Goal: Information Seeking & Learning: Learn about a topic

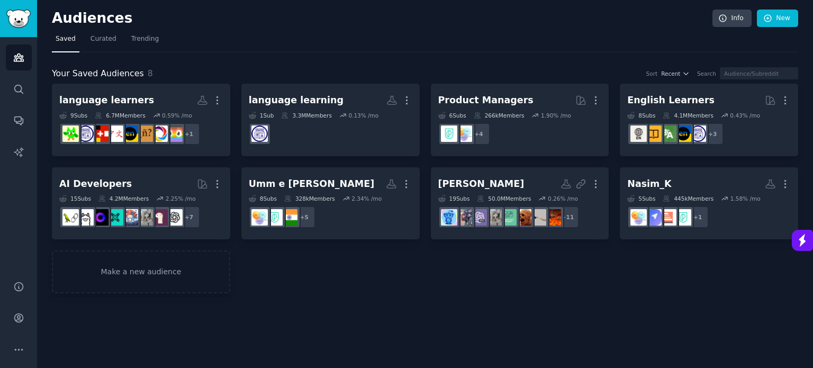
click at [358, 318] on div "Audiences Info New Saved Curated Trending Your Saved Audiences 8 Sort Recent Se…" at bounding box center [425, 184] width 776 height 368
click at [399, 40] on nav "Saved Curated Trending" at bounding box center [425, 42] width 746 height 22
click at [148, 74] on span "8" at bounding box center [150, 73] width 5 height 10
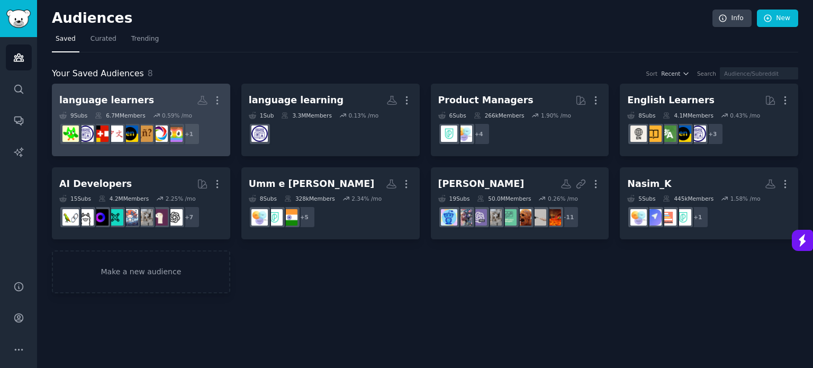
click at [110, 102] on div "language learners" at bounding box center [106, 100] width 95 height 13
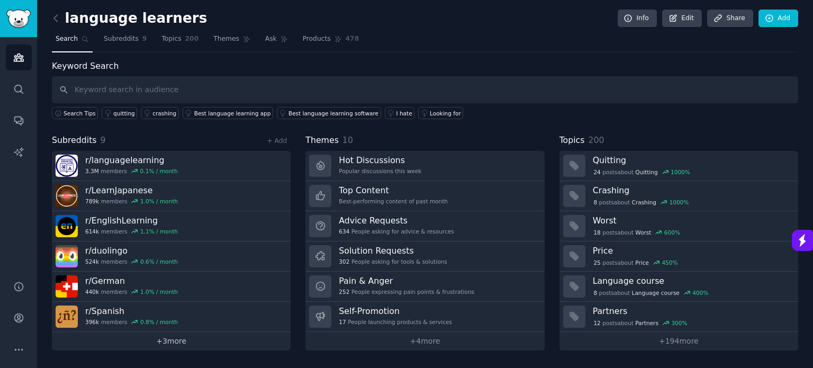
click at [174, 338] on link "+ 3 more" at bounding box center [171, 341] width 239 height 19
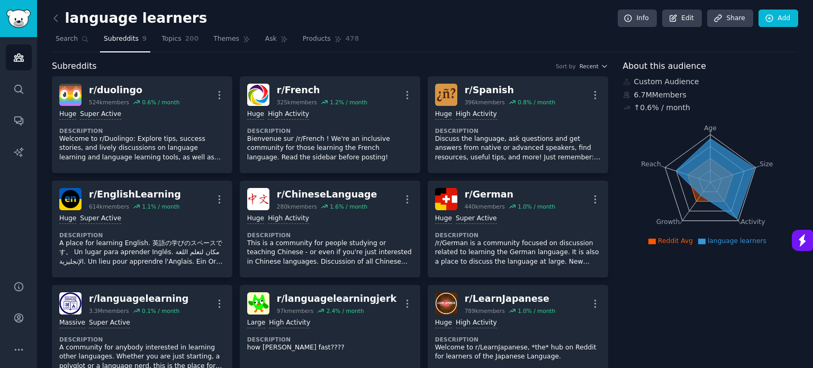
click at [167, 41] on span "Topics" at bounding box center [171, 39] width 20 height 10
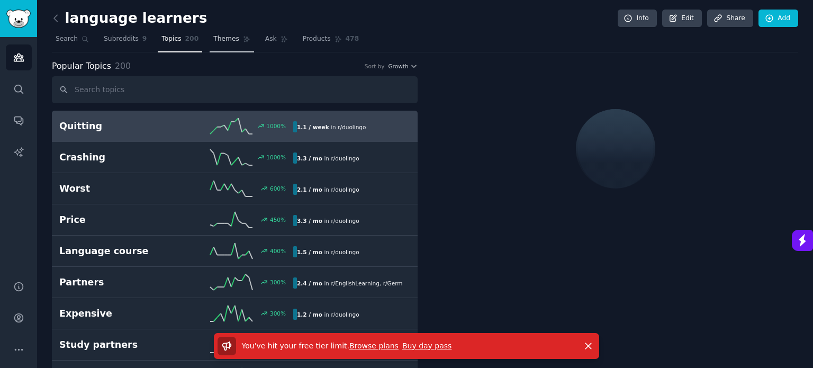
click at [223, 37] on span "Themes" at bounding box center [226, 39] width 26 height 10
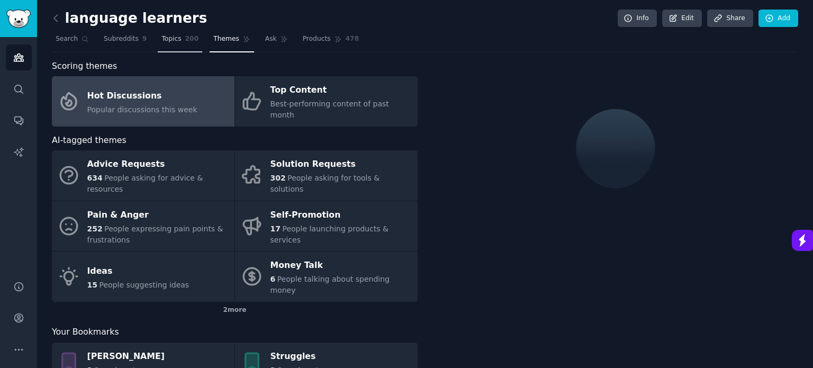
click at [161, 40] on span "Topics" at bounding box center [171, 39] width 20 height 10
click at [142, 38] on link "Subreddits 9" at bounding box center [125, 42] width 50 height 22
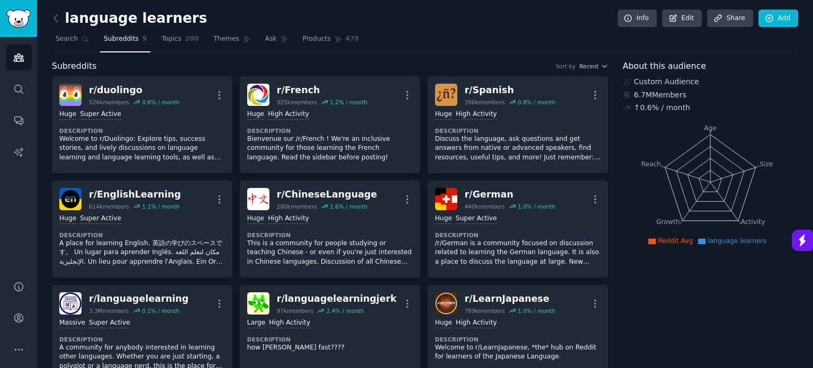
click at [135, 39] on link "Subreddits 9" at bounding box center [125, 42] width 50 height 22
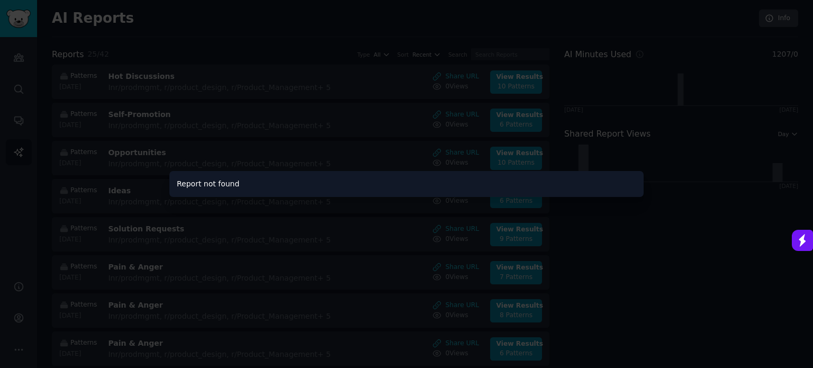
click at [624, 226] on div at bounding box center [406, 184] width 813 height 368
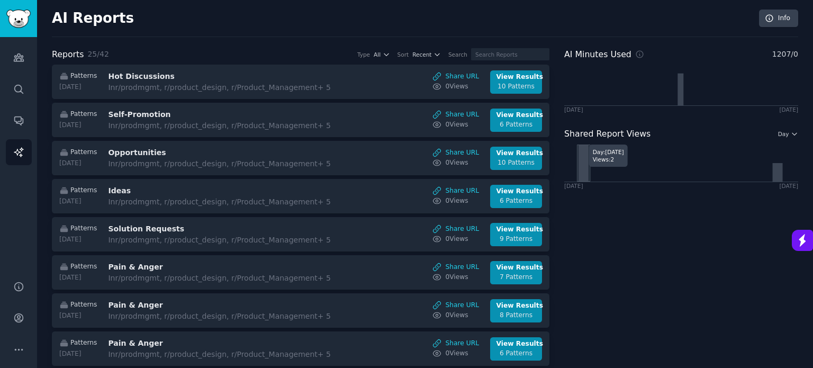
click at [578, 167] on icon at bounding box center [583, 162] width 10 height 37
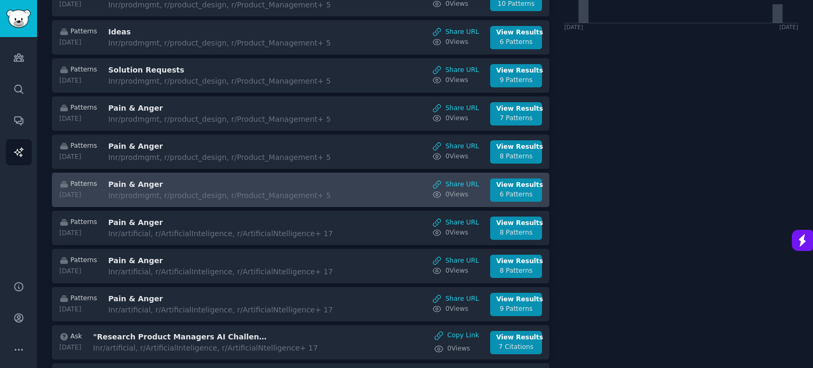
scroll to position [423, 0]
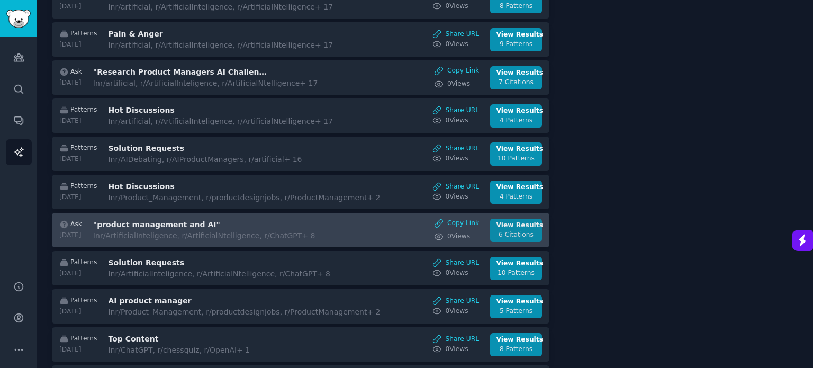
click at [519, 230] on div "6 Citations" at bounding box center [516, 235] width 40 height 10
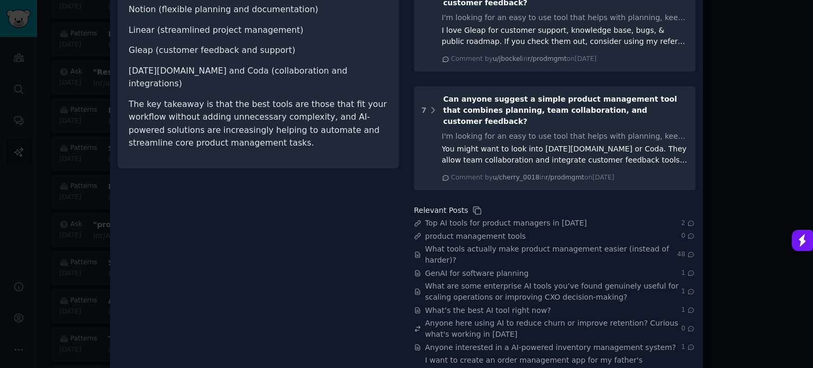
scroll to position [538, 0]
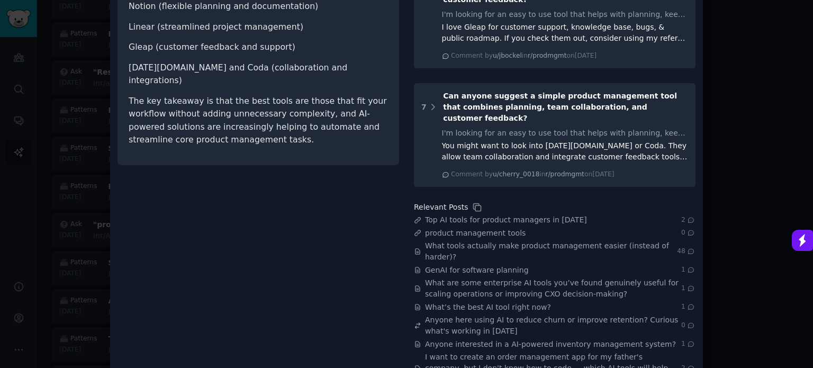
click at [84, 178] on div at bounding box center [406, 184] width 813 height 368
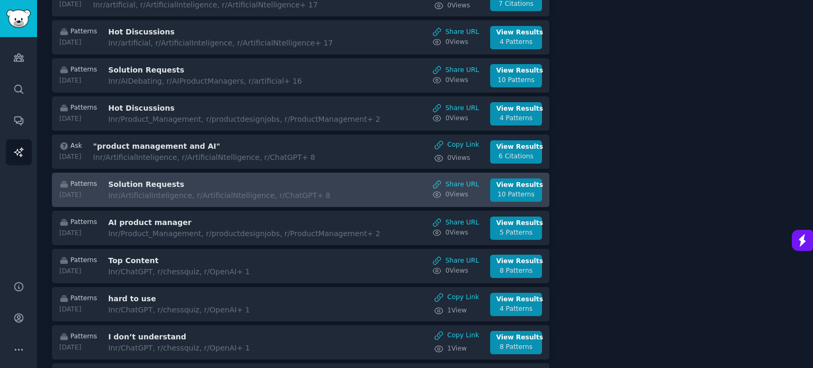
scroll to position [529, 0]
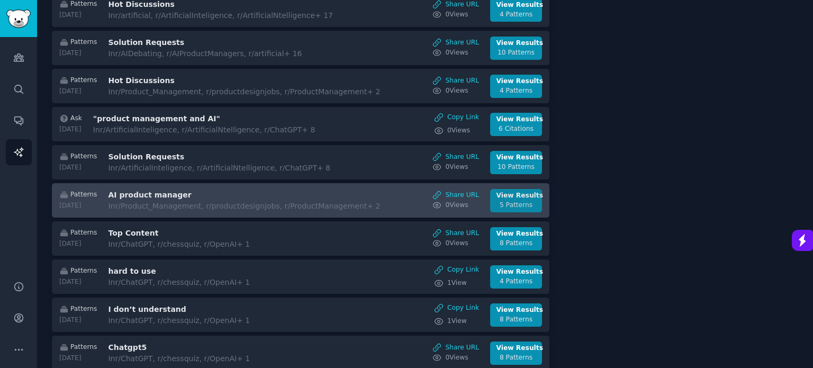
click at [525, 192] on div "View Results" at bounding box center [516, 196] width 40 height 10
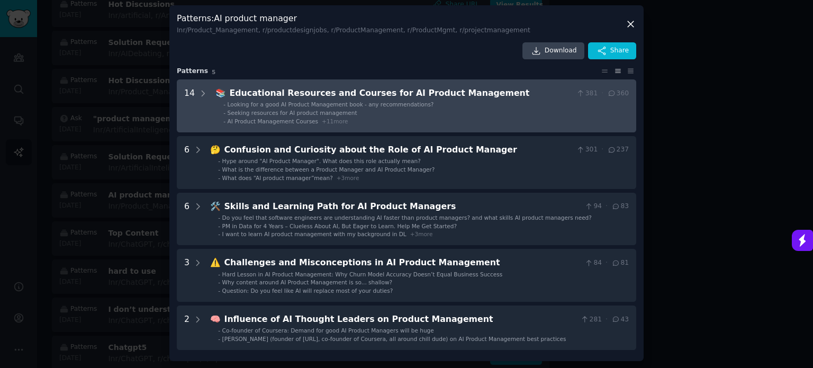
scroll to position [2, 0]
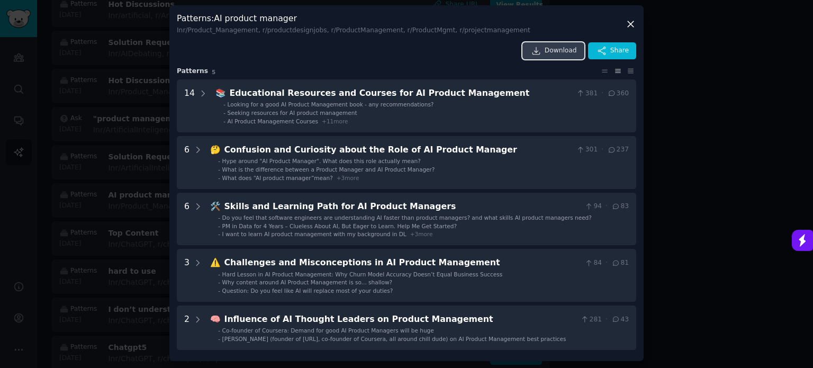
click at [552, 50] on span "Download" at bounding box center [560, 51] width 32 height 10
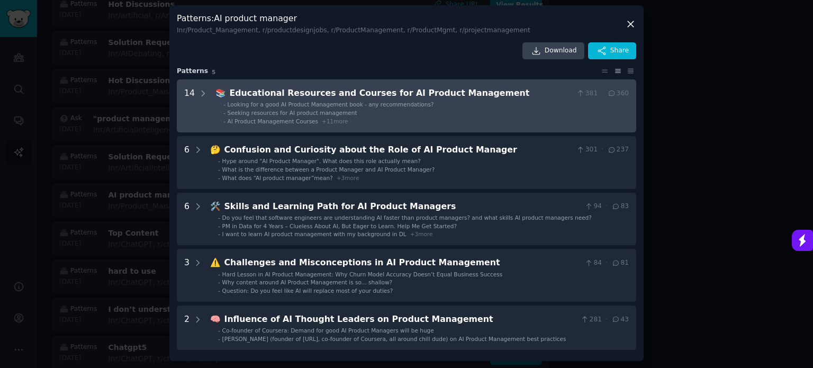
click at [428, 114] on li "- Seeking resources for AI product management" at bounding box center [425, 112] width 405 height 7
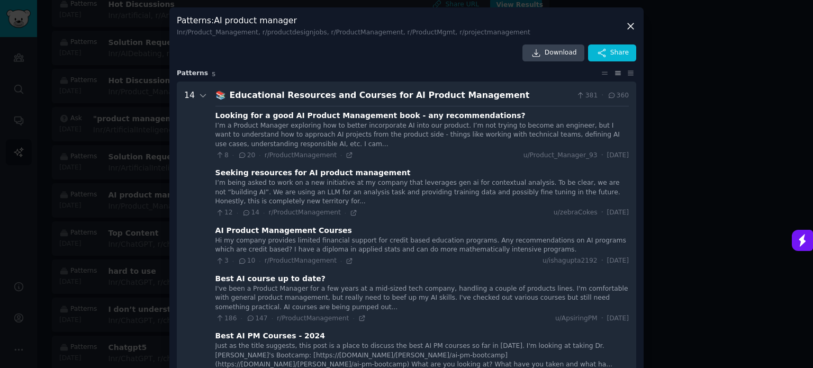
scroll to position [0, 0]
click at [372, 119] on div "Looking for a good AI Product Management book - any recommendations?" at bounding box center [370, 115] width 310 height 11
drag, startPoint x: 301, startPoint y: 120, endPoint x: 294, endPoint y: 120, distance: 6.3
click at [298, 120] on div "Looking for a good AI Product Management book - any recommendations?" at bounding box center [370, 115] width 310 height 11
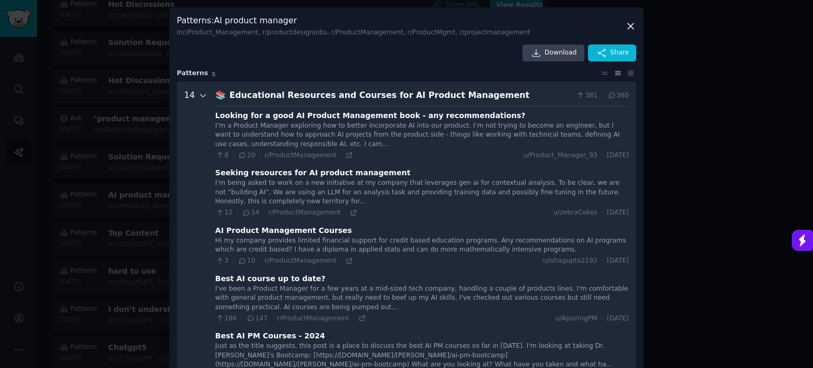
click at [201, 96] on icon at bounding box center [203, 95] width 5 height 3
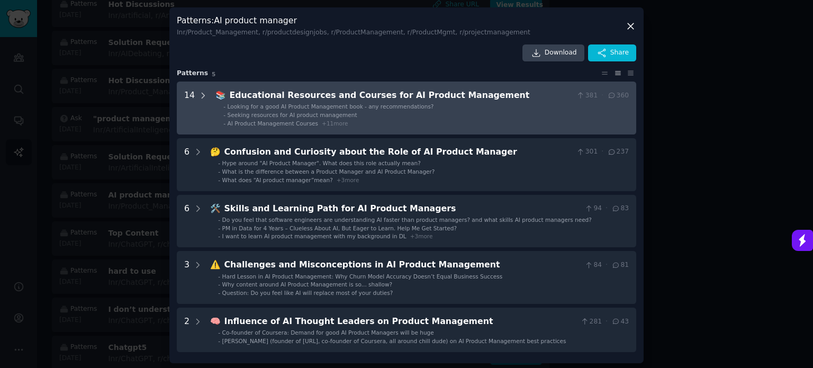
click at [199, 96] on icon at bounding box center [203, 96] width 10 height 10
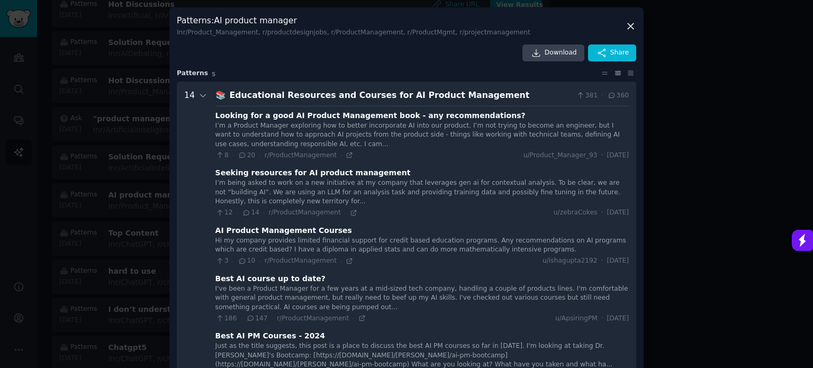
click at [287, 110] on div "Looking for a good AI Product Management book - any recommendations?" at bounding box center [370, 115] width 310 height 11
click at [346, 155] on icon at bounding box center [349, 154] width 7 height 7
click at [699, 162] on div at bounding box center [406, 184] width 813 height 368
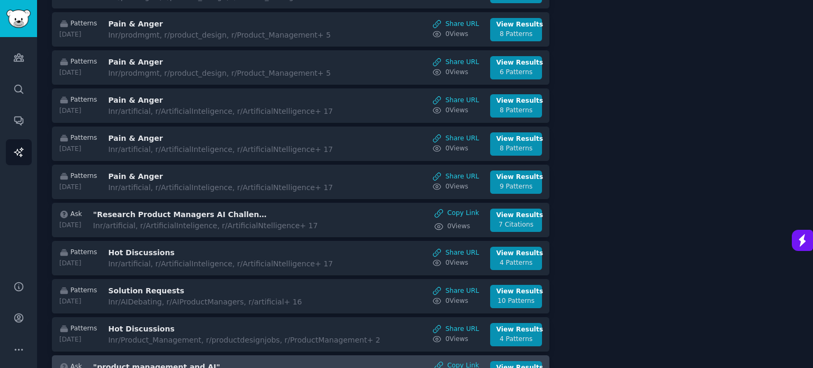
scroll to position [267, 0]
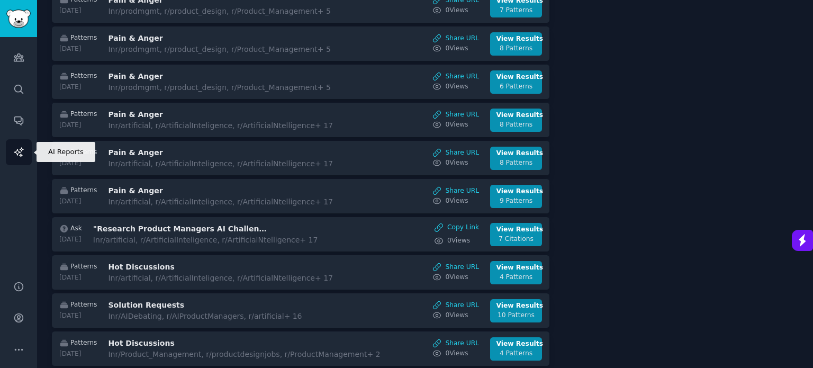
click at [19, 149] on icon "Sidebar" at bounding box center [18, 152] width 11 height 11
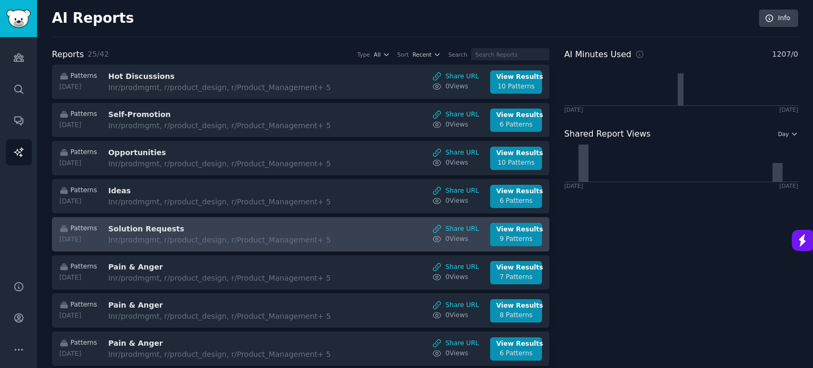
scroll to position [0, 0]
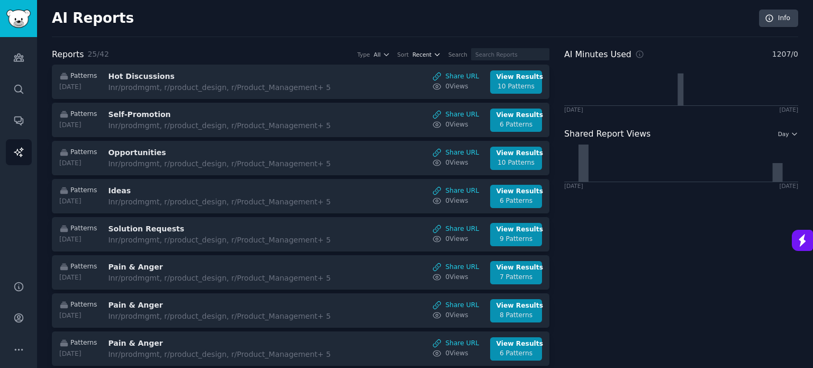
click at [431, 53] on span "Recent" at bounding box center [421, 54] width 19 height 7
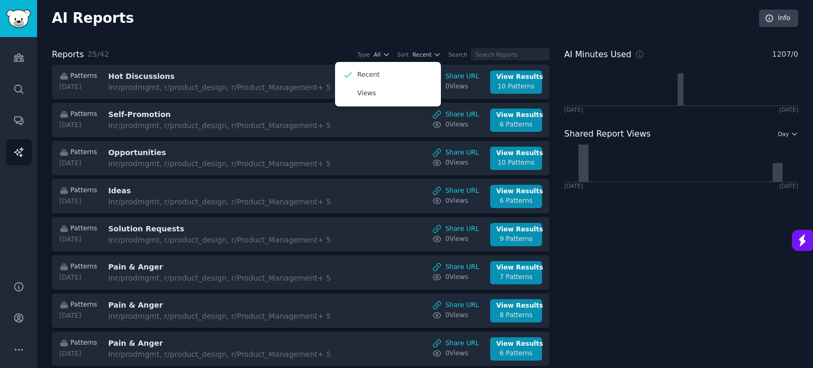
click at [335, 33] on div "AI Reports Info" at bounding box center [425, 24] width 746 height 28
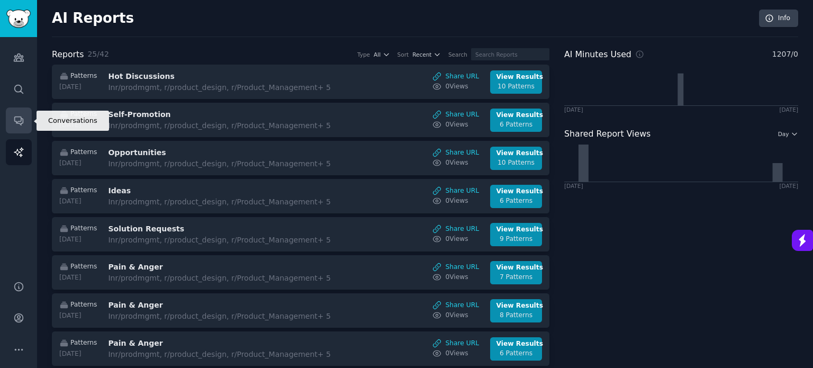
click at [17, 124] on icon "Sidebar" at bounding box center [18, 120] width 11 height 11
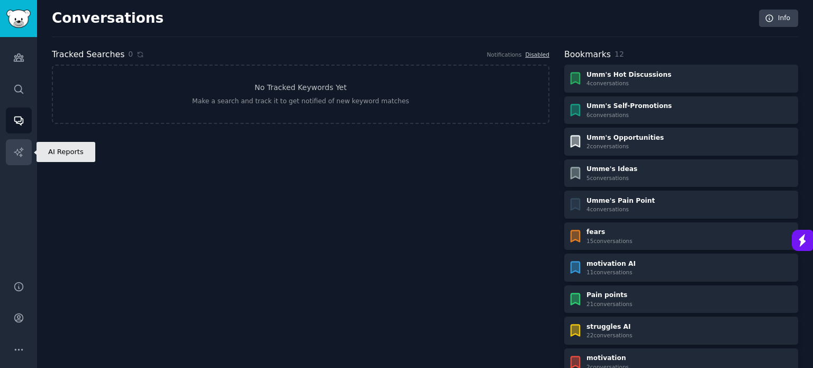
click at [14, 156] on icon "Sidebar" at bounding box center [18, 152] width 11 height 11
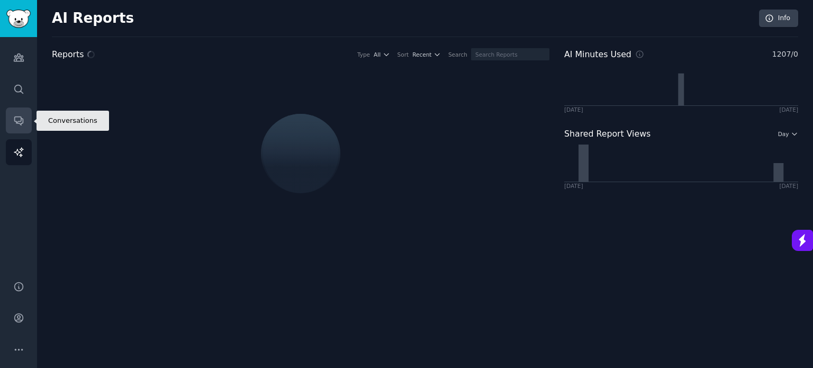
click at [6, 122] on link "Conversations" at bounding box center [19, 120] width 26 height 26
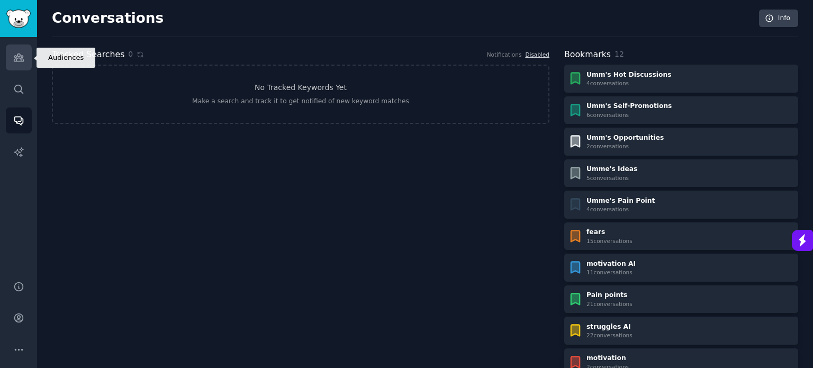
click at [23, 57] on icon "Sidebar" at bounding box center [18, 57] width 11 height 11
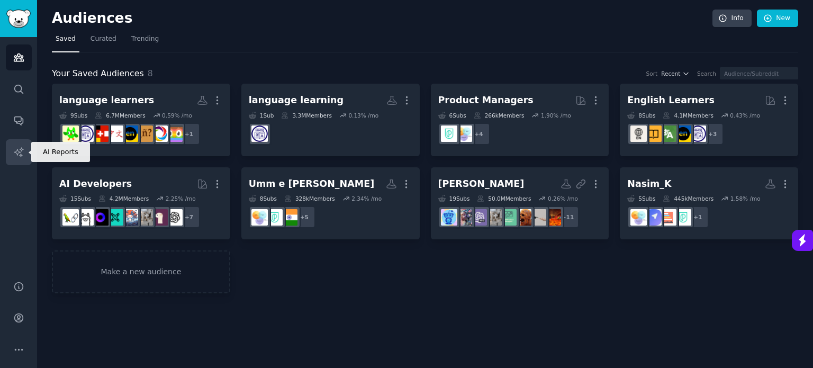
click at [23, 150] on icon "Sidebar" at bounding box center [18, 152] width 11 height 11
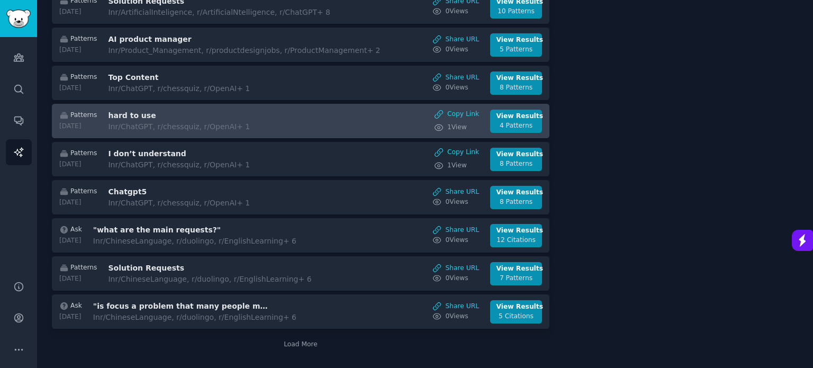
scroll to position [690, 0]
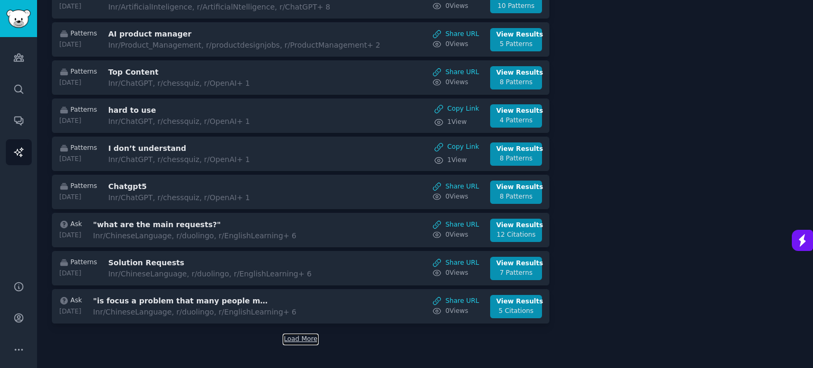
click at [296, 334] on button "Load More" at bounding box center [301, 339] width 34 height 10
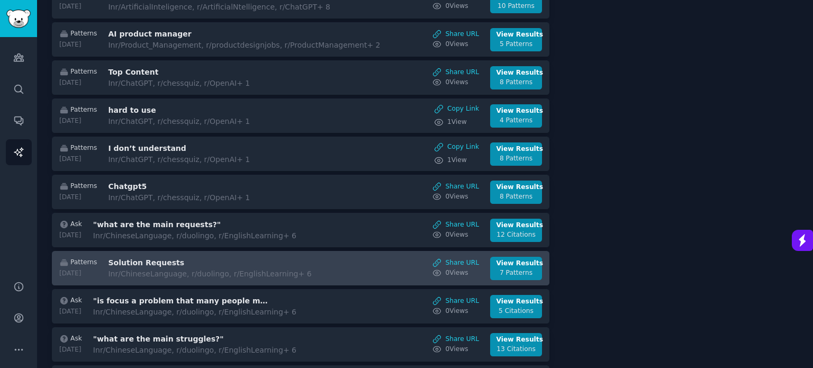
scroll to position [955, 0]
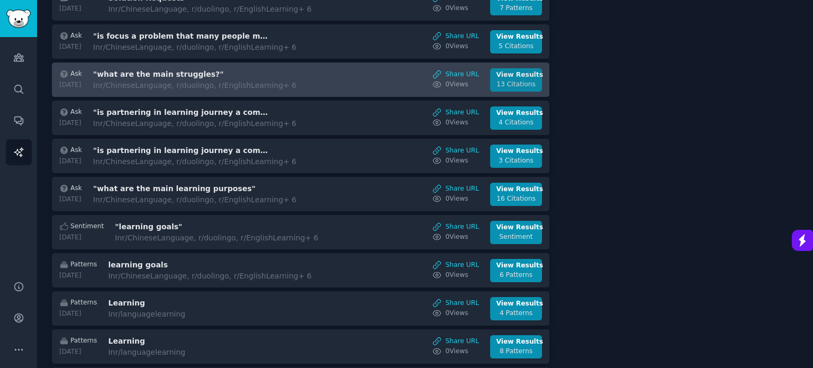
click at [512, 80] on div "13 Citations" at bounding box center [516, 85] width 40 height 10
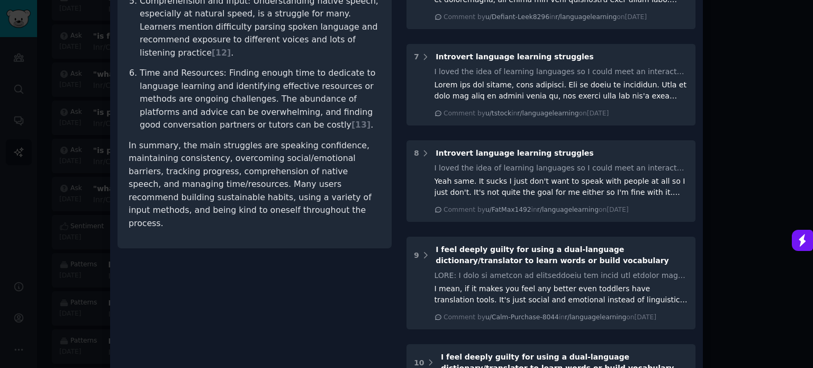
scroll to position [582, 0]
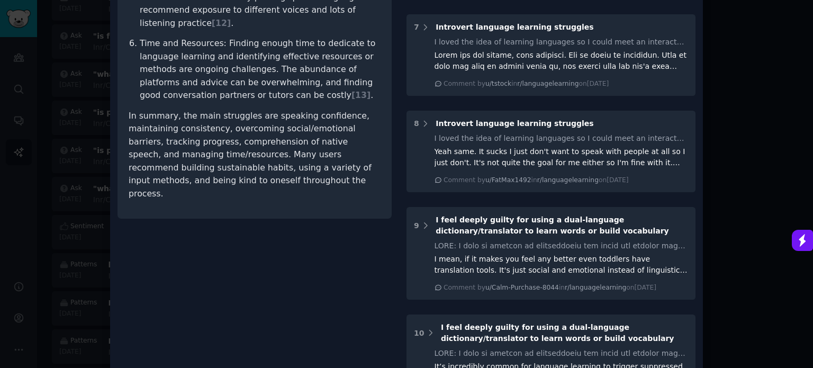
click at [57, 239] on div at bounding box center [406, 184] width 813 height 368
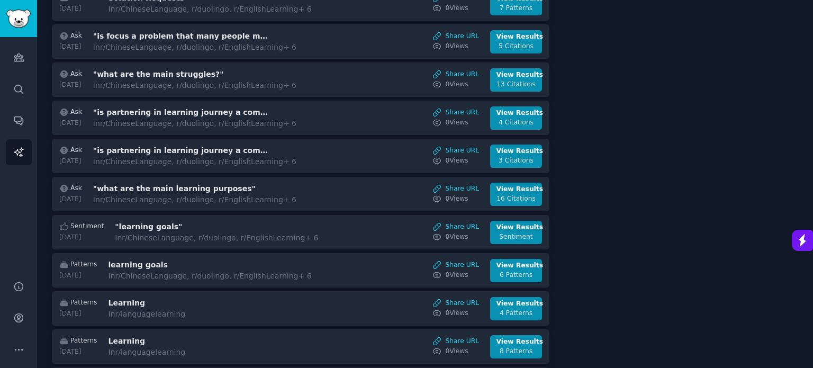
click at [14, 226] on div "Audiences Search Conversations AI Reports" at bounding box center [18, 152] width 37 height 231
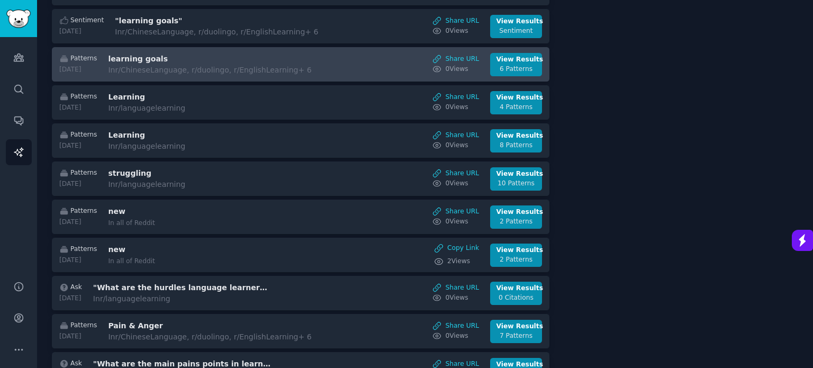
scroll to position [1166, 0]
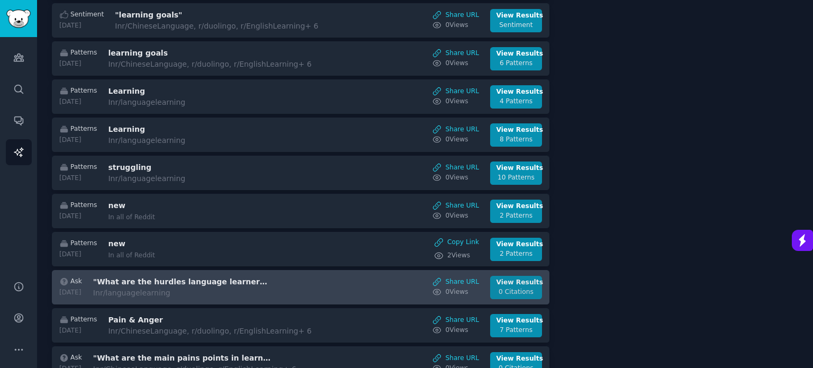
click at [512, 287] on div "0 Citations" at bounding box center [516, 292] width 40 height 10
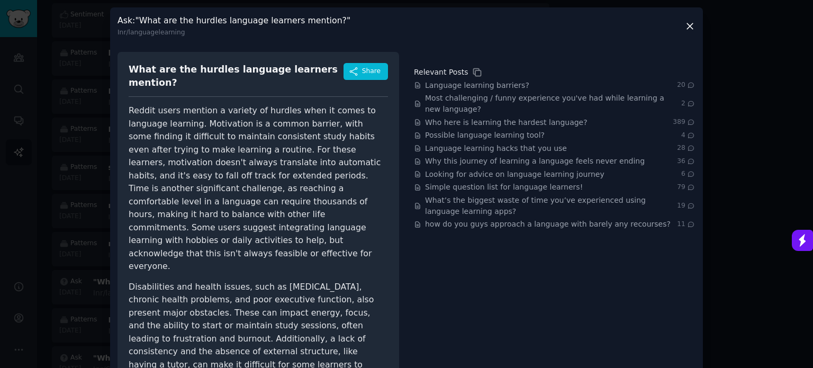
click at [8, 239] on div at bounding box center [406, 184] width 813 height 368
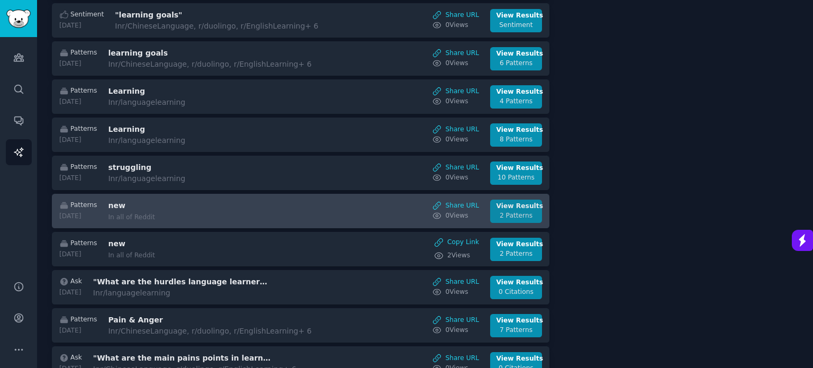
click at [514, 202] on div "View Results" at bounding box center [516, 207] width 40 height 10
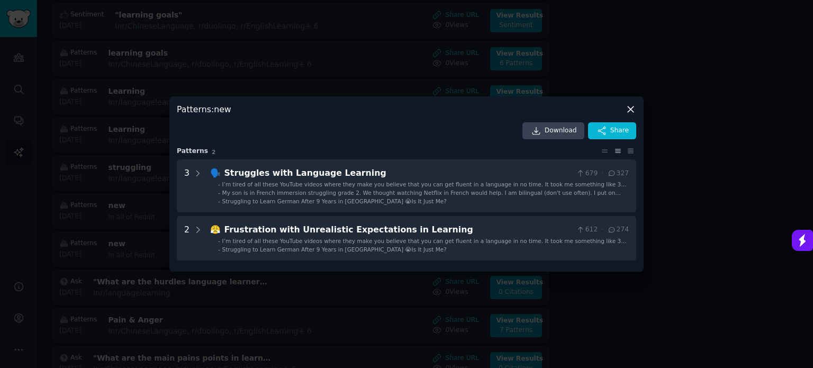
click at [635, 110] on icon at bounding box center [630, 109] width 11 height 11
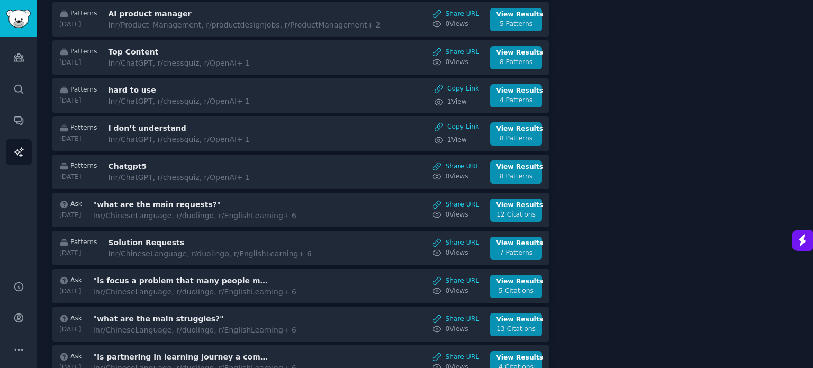
scroll to position [622, 0]
